Goal: Information Seeking & Learning: Check status

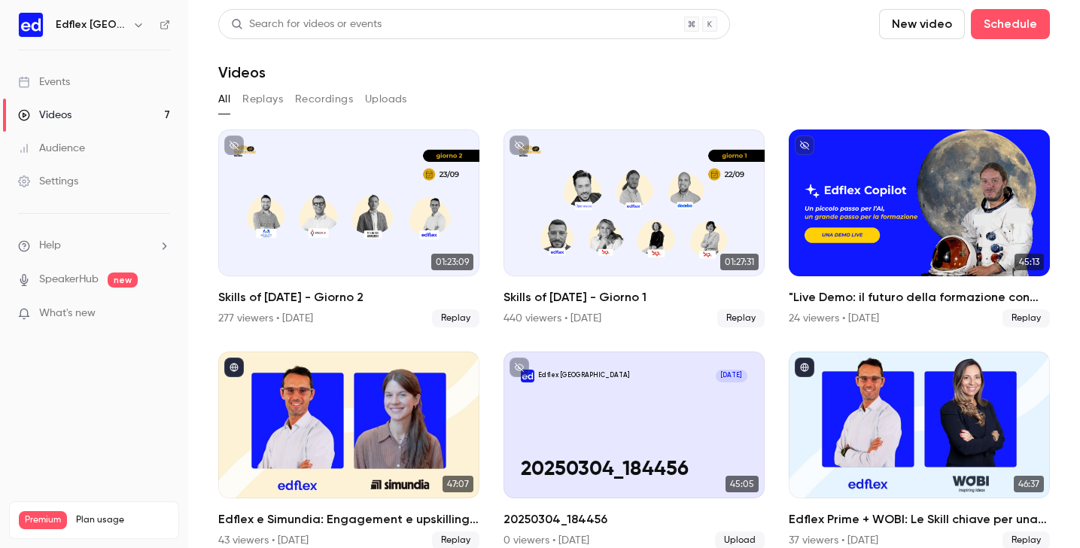
click at [71, 86] on link "Events" at bounding box center [94, 81] width 188 height 33
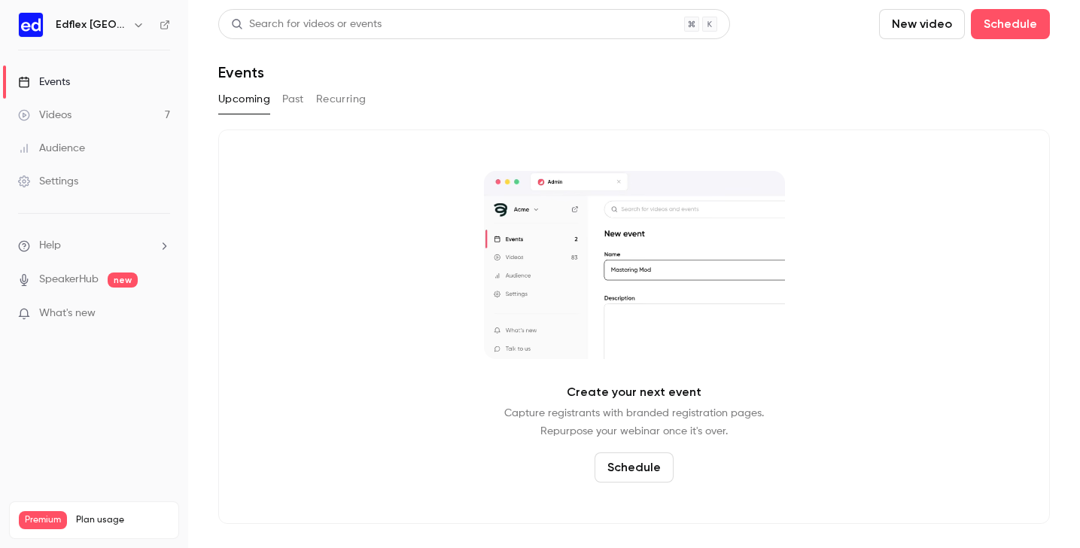
click at [277, 108] on div "Upcoming Past Recurring" at bounding box center [633, 99] width 831 height 24
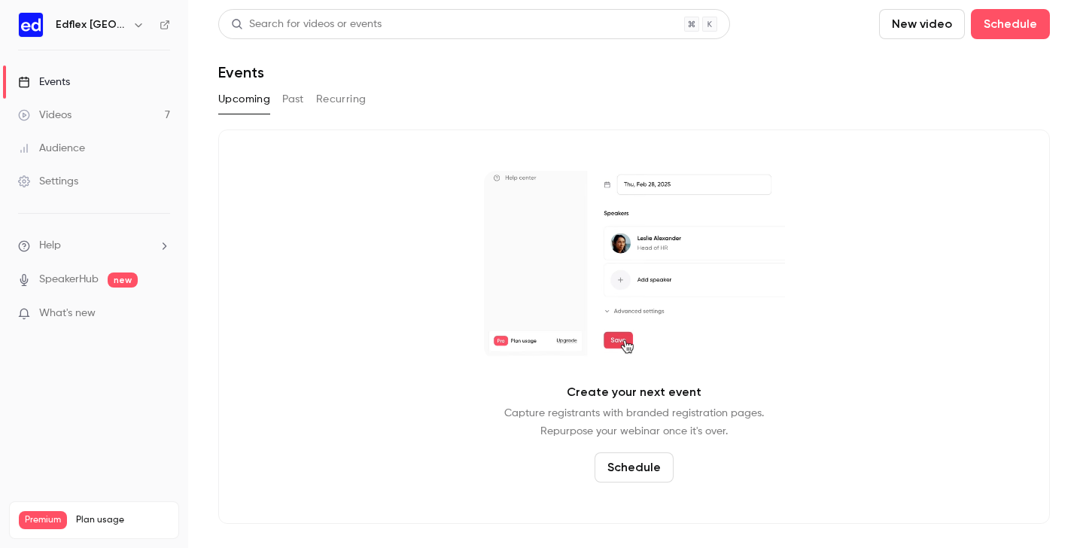
click at [296, 102] on button "Past" at bounding box center [293, 99] width 22 height 24
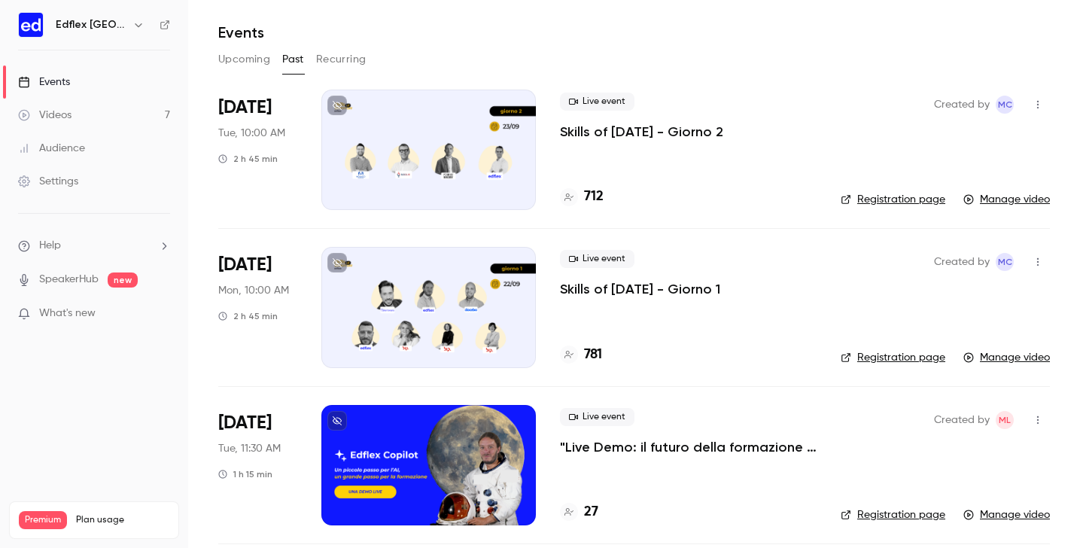
scroll to position [90, 0]
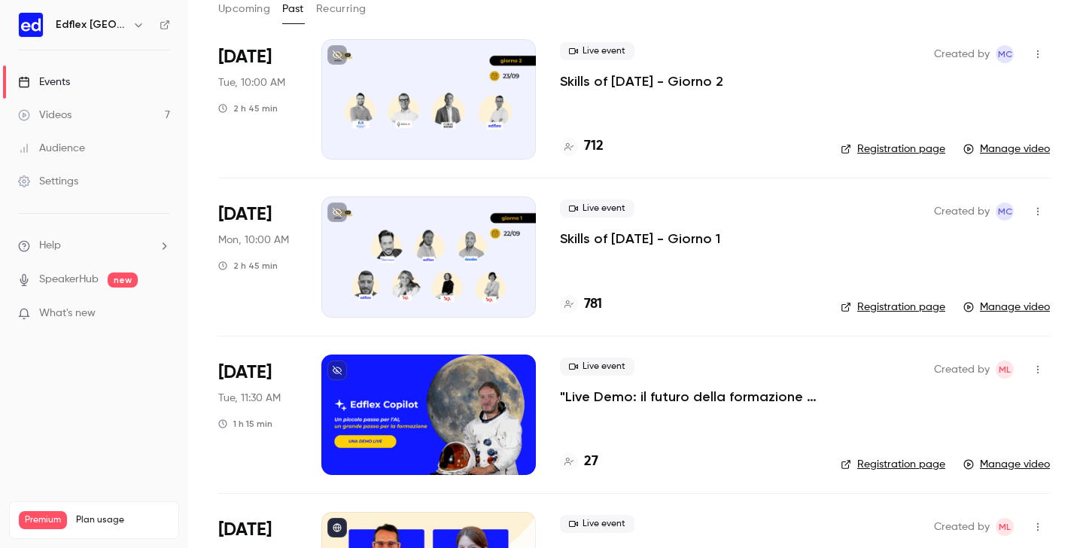
click at [460, 265] on div at bounding box center [428, 256] width 214 height 120
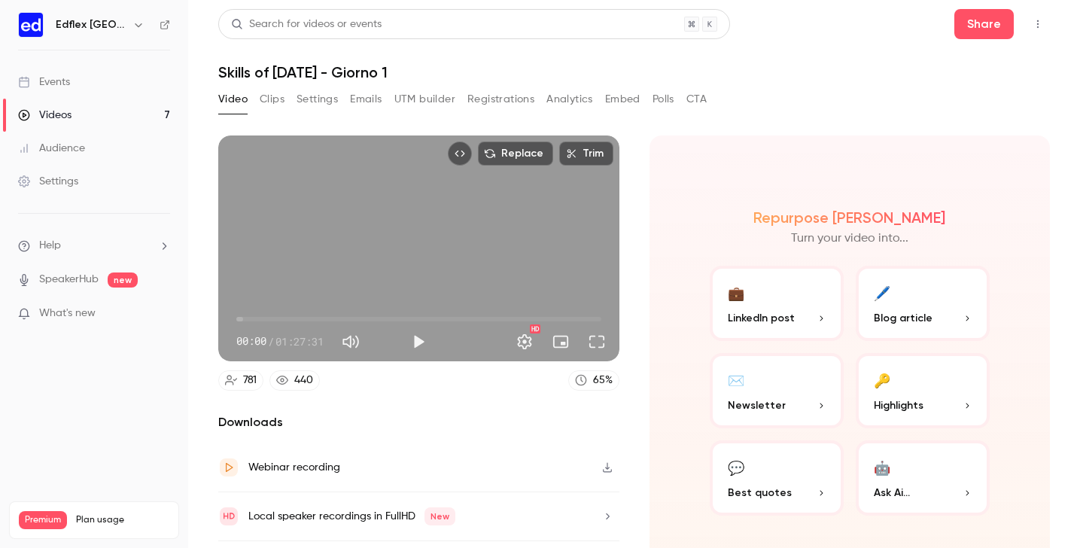
click at [285, 100] on div "Video Clips Settings Emails UTM builder Registrations Analytics Embed Polls CTA" at bounding box center [462, 99] width 488 height 24
click at [563, 102] on button "Analytics" at bounding box center [569, 99] width 47 height 24
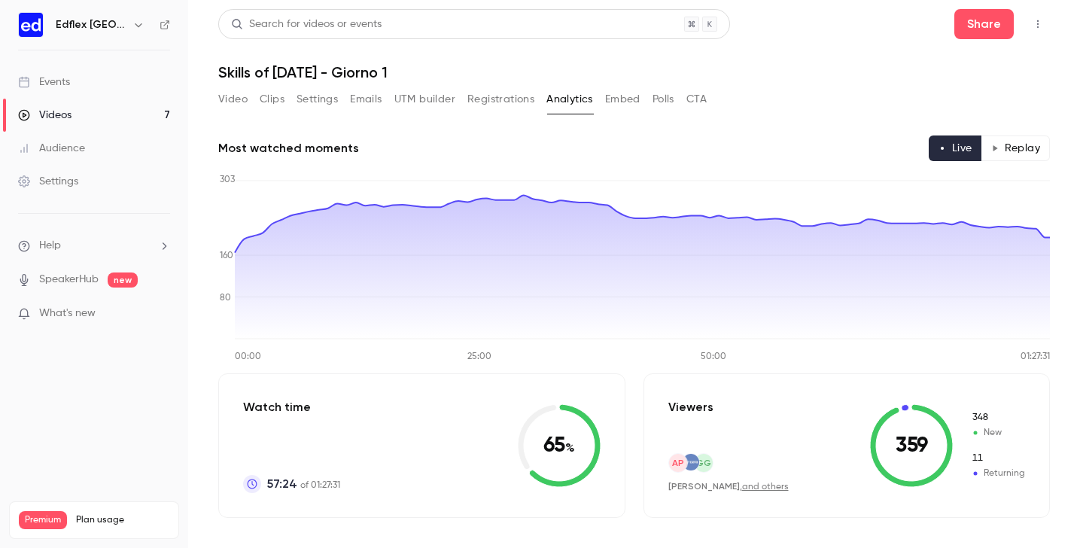
click at [501, 86] on div "Search for videos or events Share Skills of [DATE] - Giorno 1 Video Clips Setti…" at bounding box center [633, 274] width 831 height 530
click at [501, 96] on button "Registrations" at bounding box center [500, 99] width 67 height 24
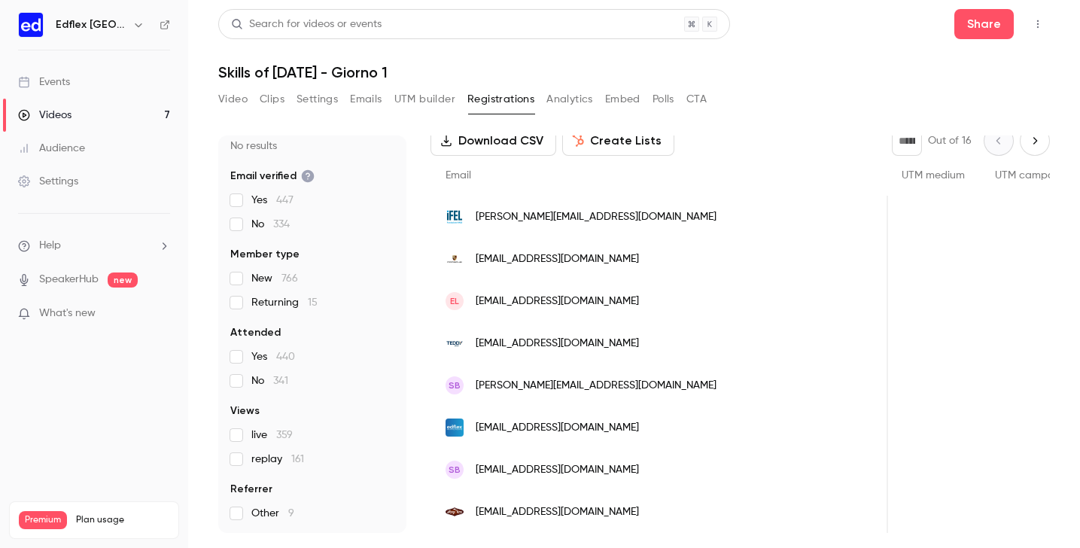
scroll to position [0, 1130]
